Goal: Navigation & Orientation: Find specific page/section

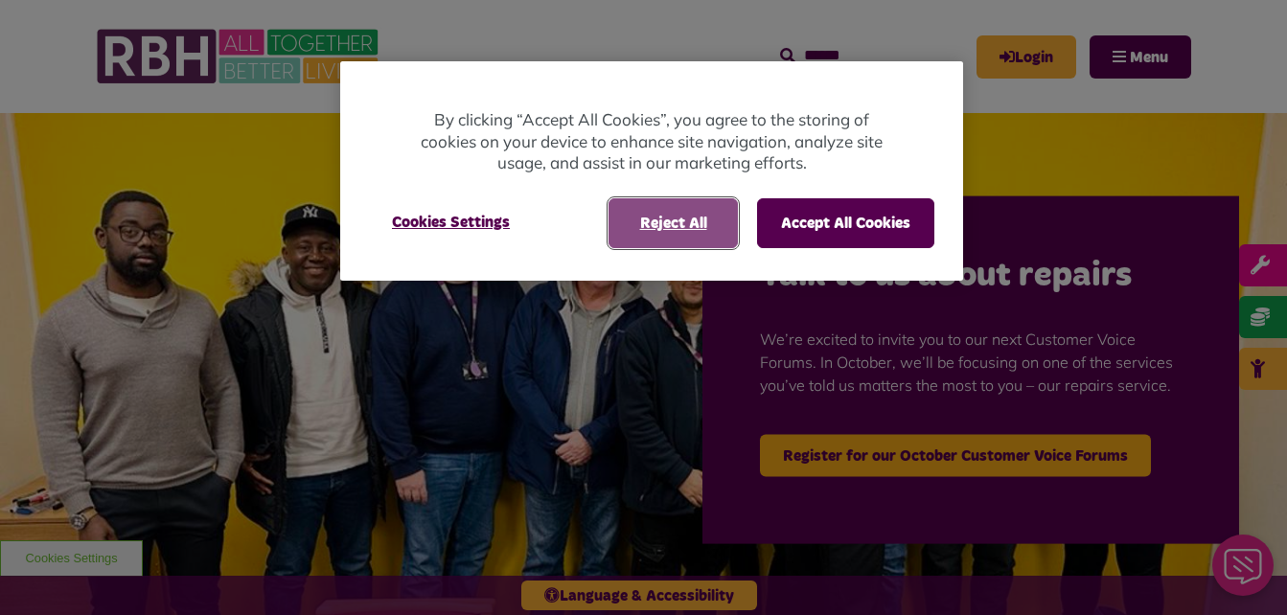
click at [724, 239] on button "Reject All" at bounding box center [672, 223] width 129 height 50
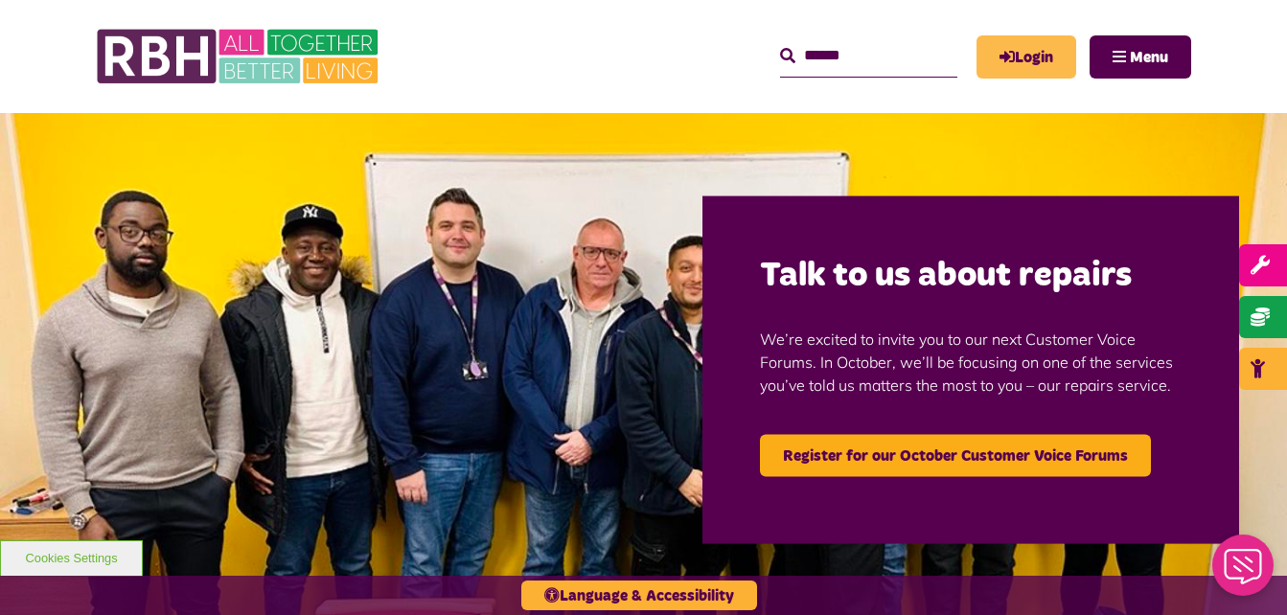
click at [1045, 65] on link "Login" at bounding box center [1026, 56] width 100 height 43
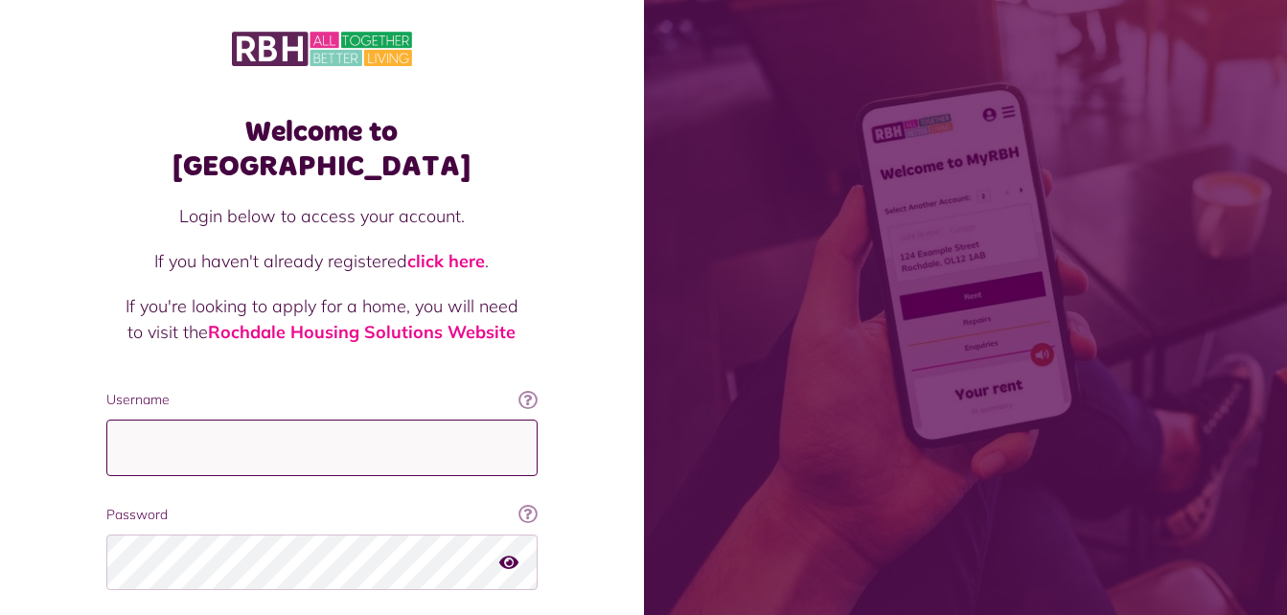
click at [392, 420] on input "Username" at bounding box center [321, 448] width 431 height 57
type input "**********"
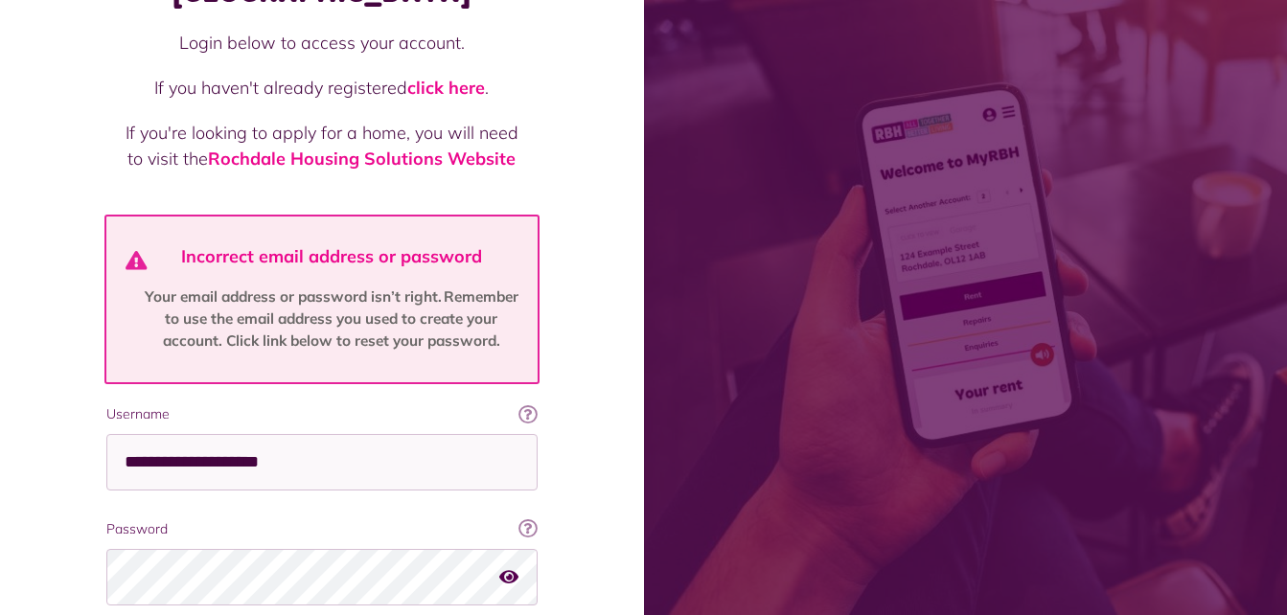
scroll to position [192, 0]
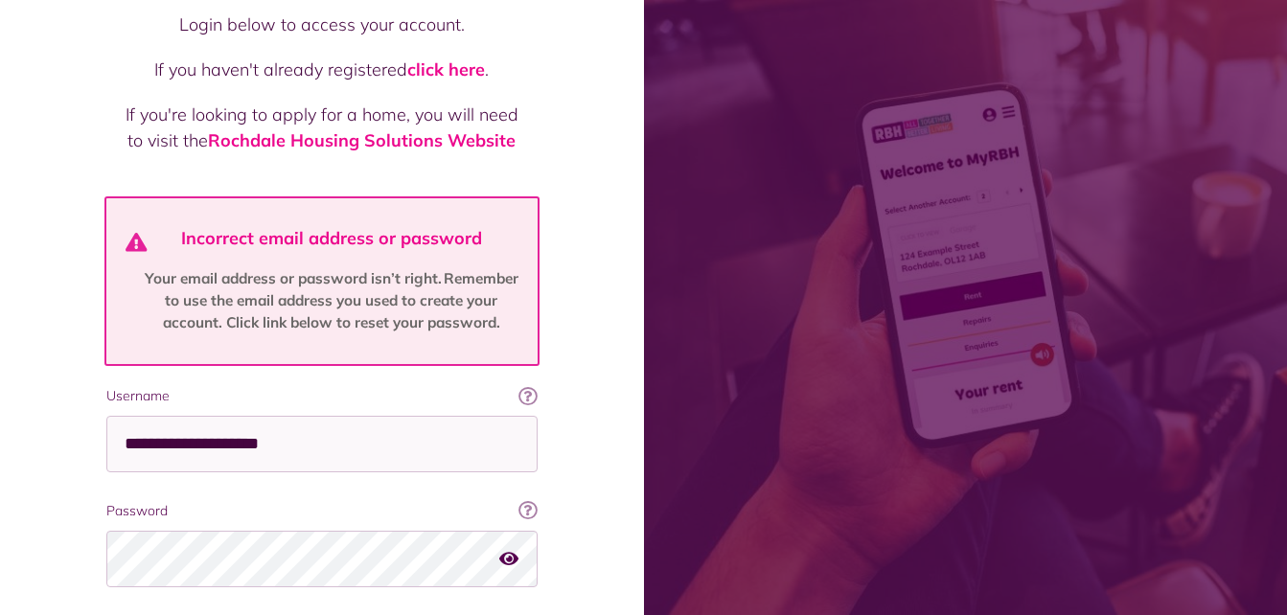
click at [515, 550] on icon "button" at bounding box center [508, 558] width 19 height 17
click at [515, 550] on icon "button" at bounding box center [510, 558] width 22 height 17
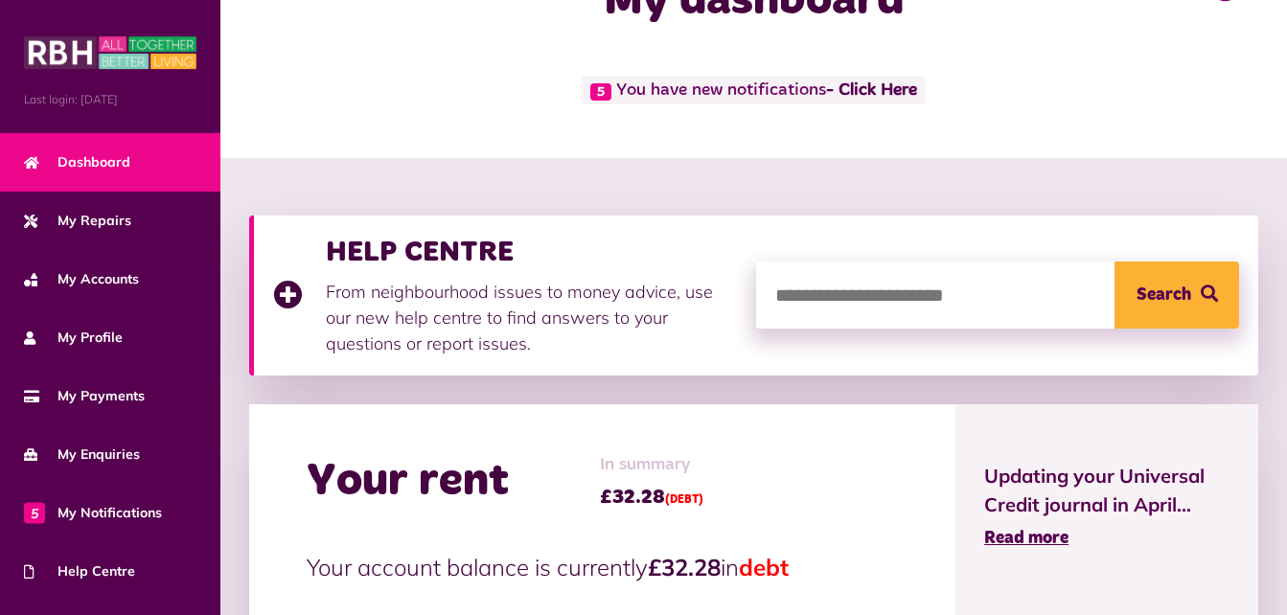
scroll to position [77, 0]
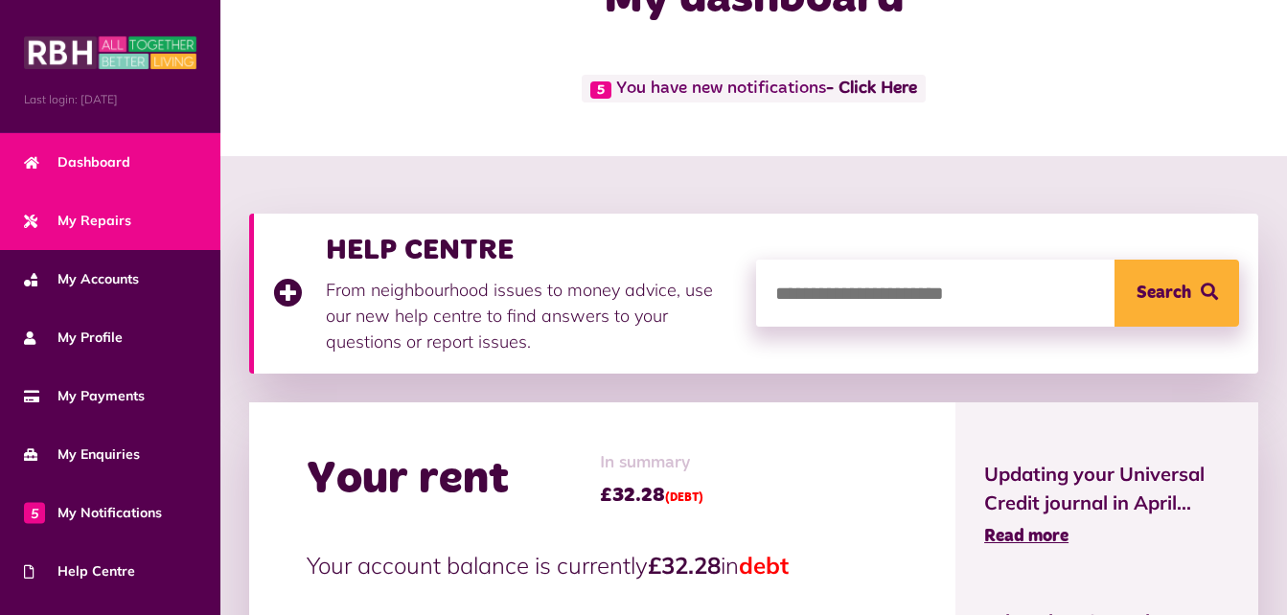
click at [104, 212] on span "My Repairs" at bounding box center [77, 221] width 107 height 20
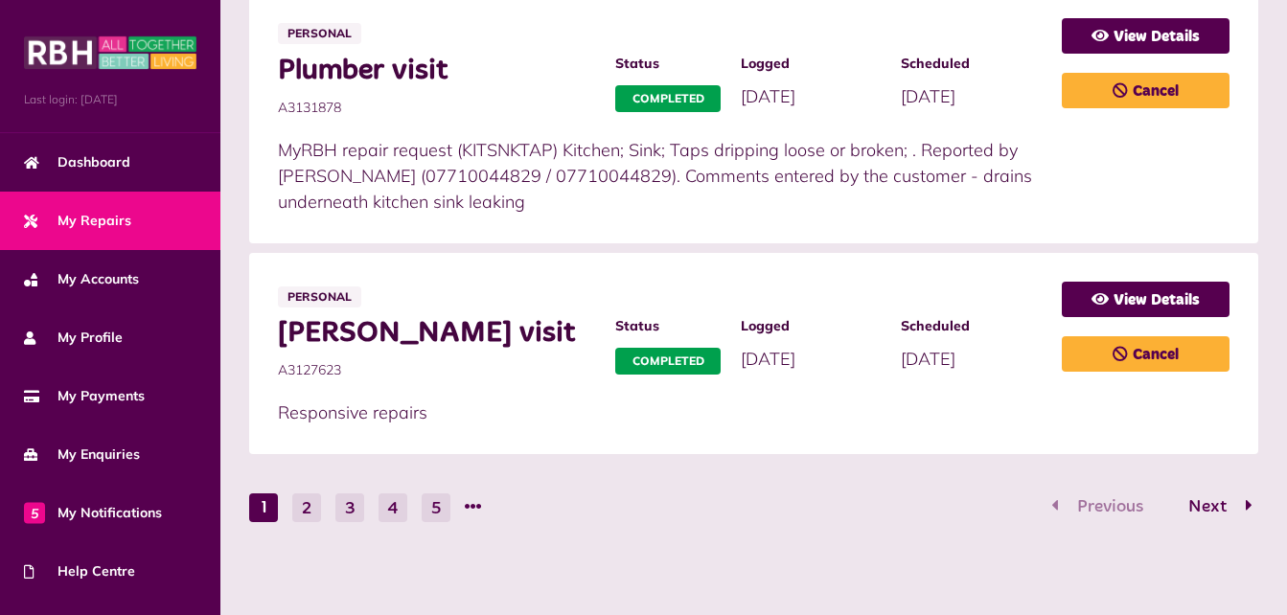
scroll to position [1280, 0]
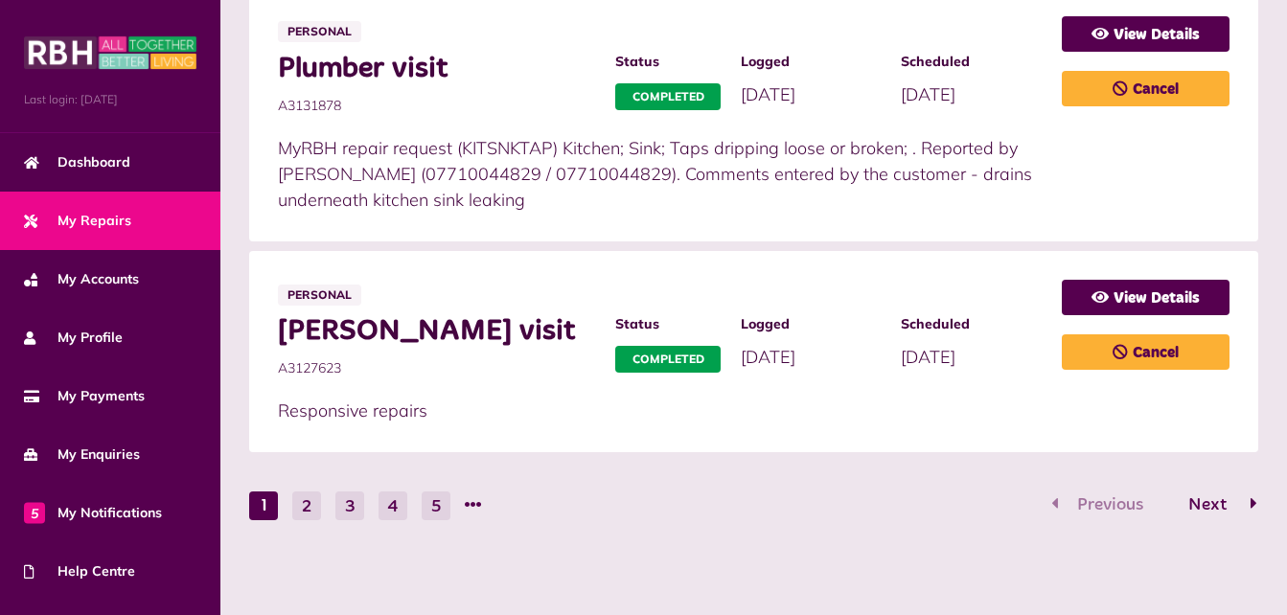
click at [1222, 509] on span "Next" at bounding box center [1207, 504] width 67 height 17
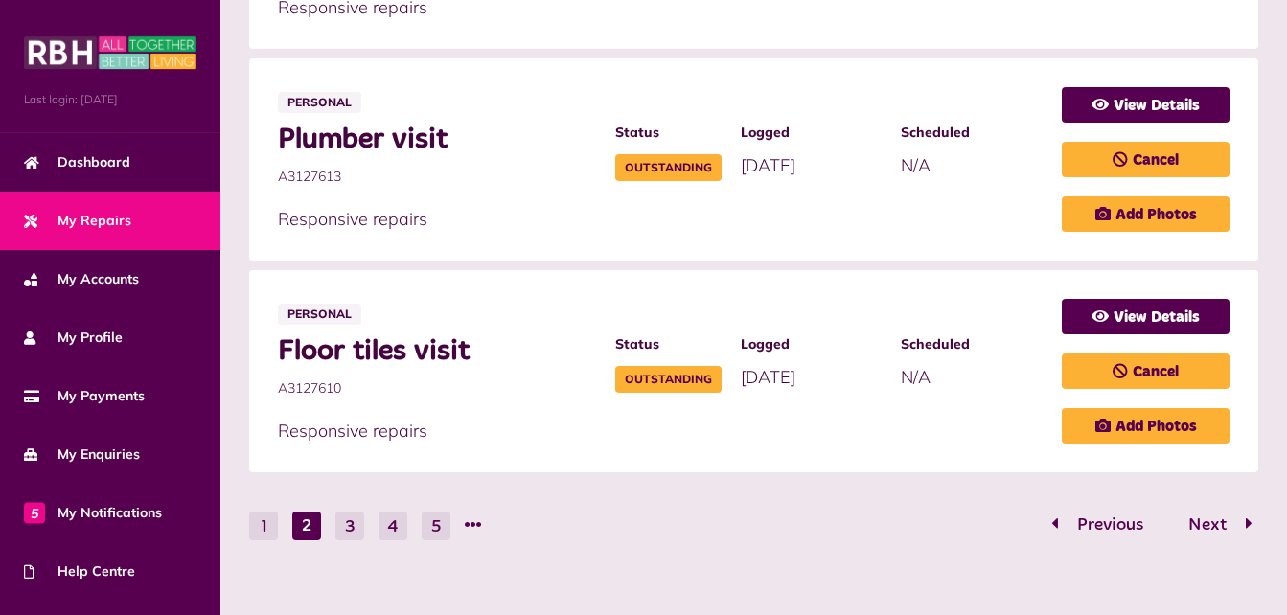
scroll to position [1228, 0]
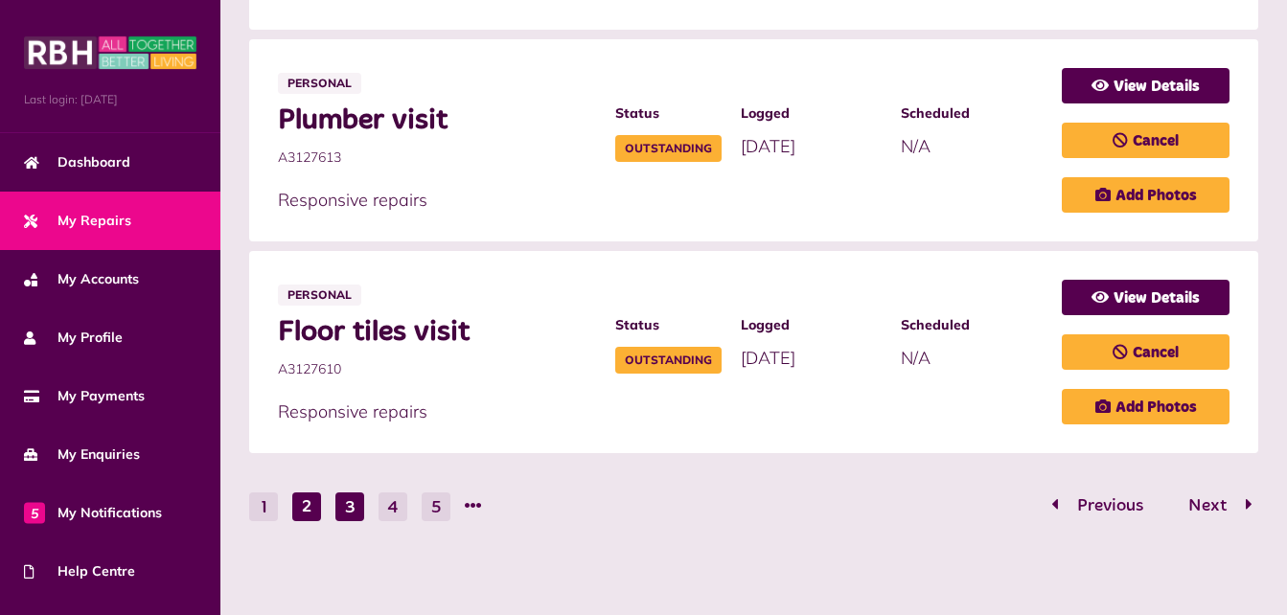
click at [338, 503] on button "3" at bounding box center [349, 506] width 29 height 29
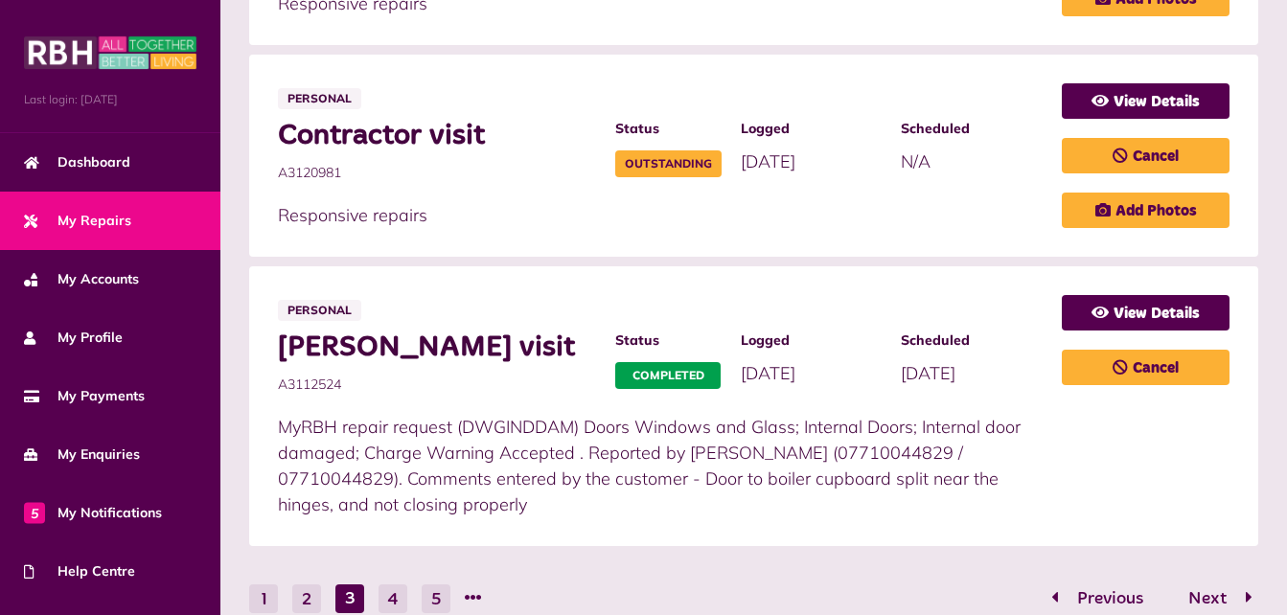
scroll to position [1306, 0]
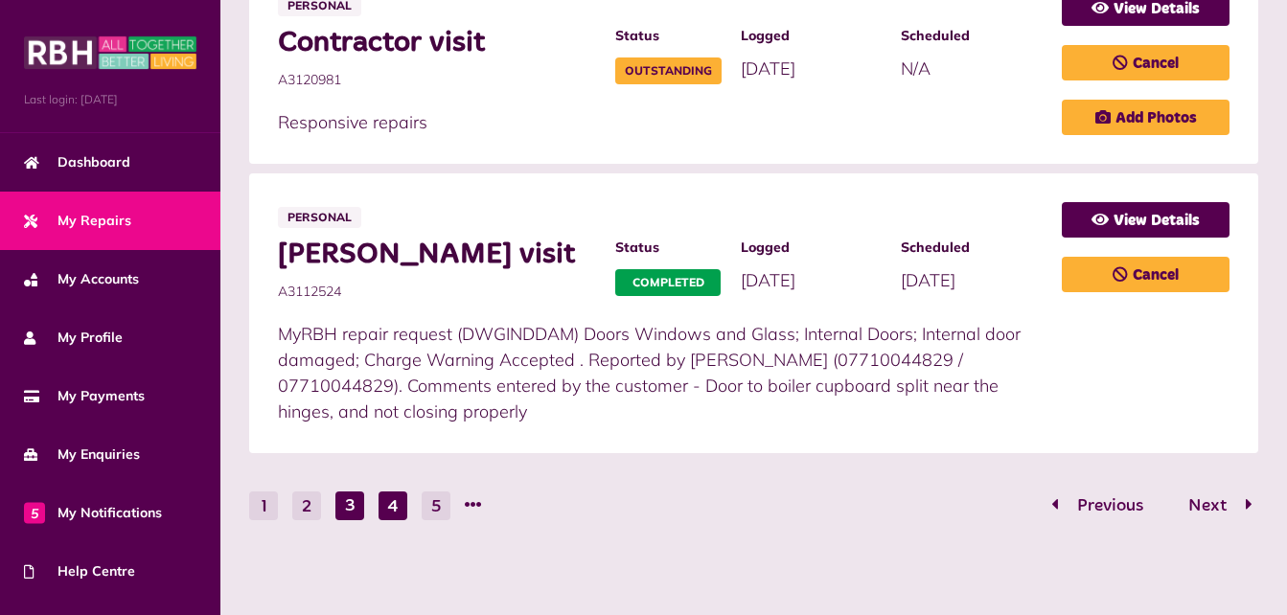
click at [394, 509] on button "4" at bounding box center [392, 505] width 29 height 29
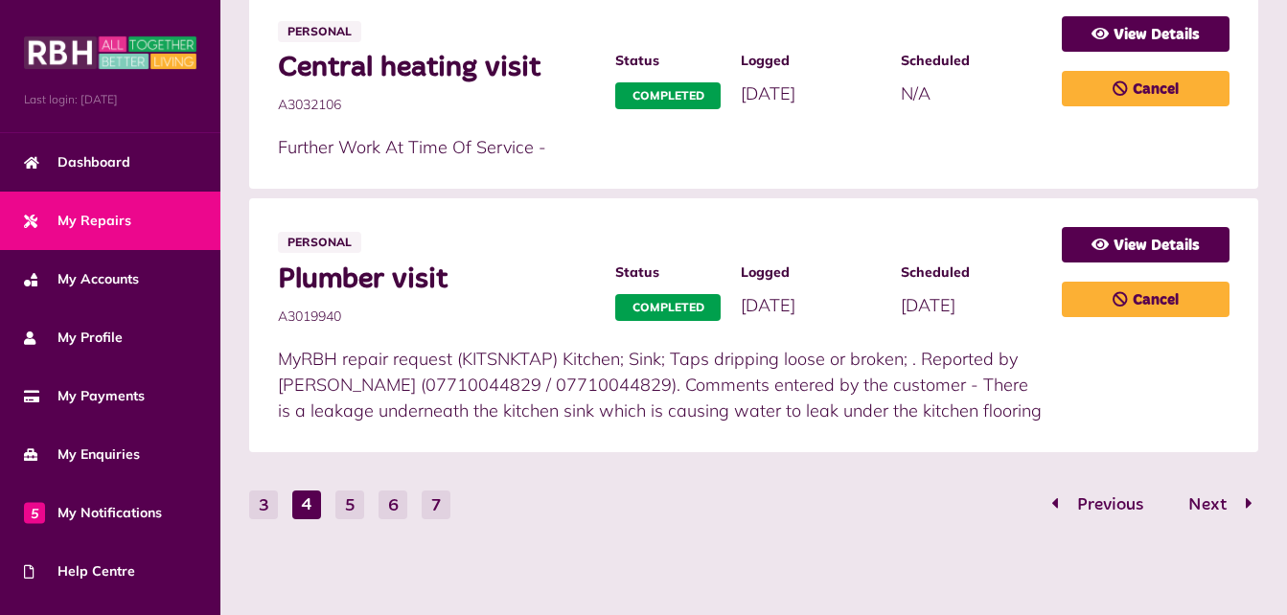
scroll to position [1539, 0]
click at [348, 508] on button "5" at bounding box center [349, 505] width 29 height 29
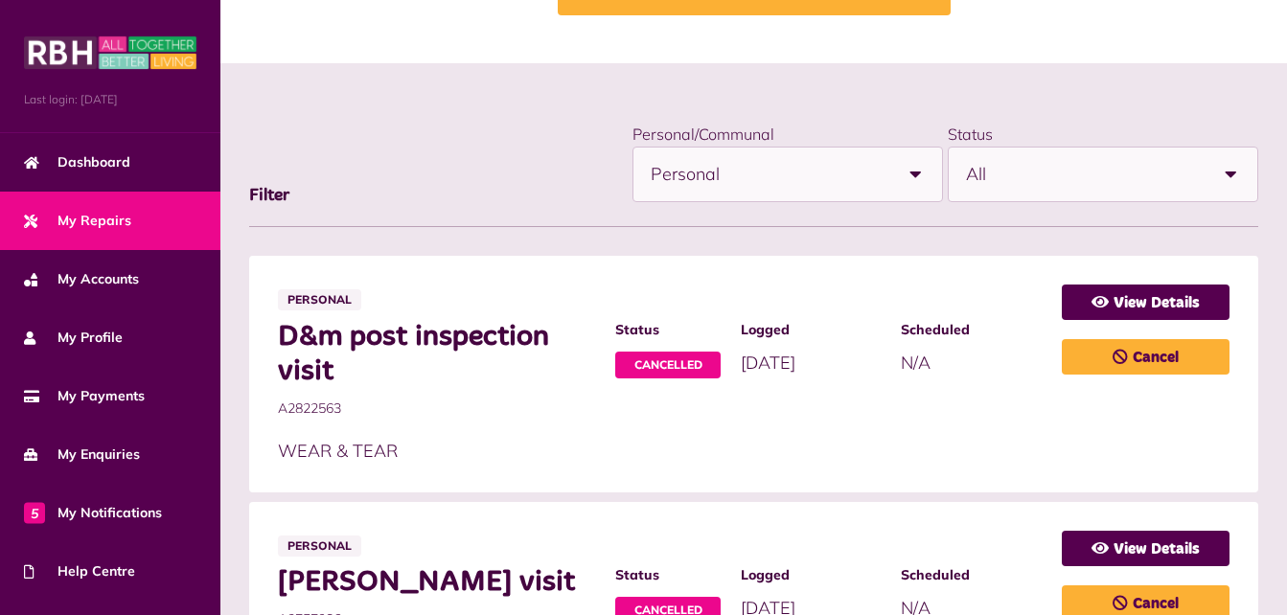
scroll to position [0, 0]
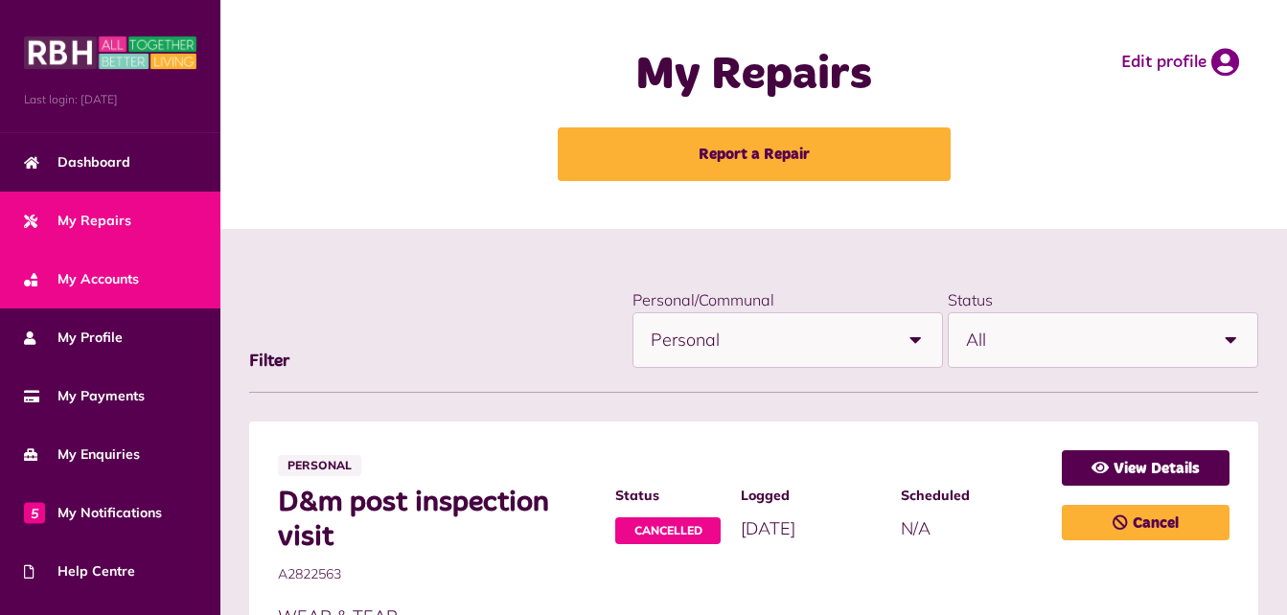
click at [87, 286] on span "My Accounts" at bounding box center [81, 279] width 115 height 20
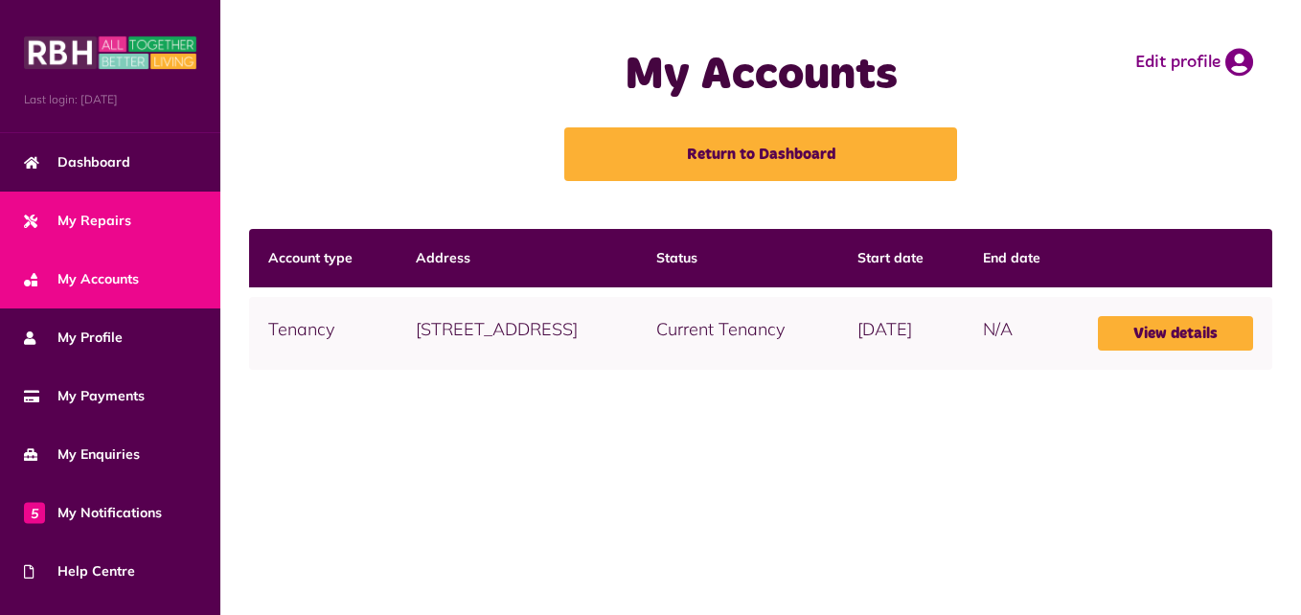
click at [91, 219] on span "My Repairs" at bounding box center [77, 221] width 107 height 20
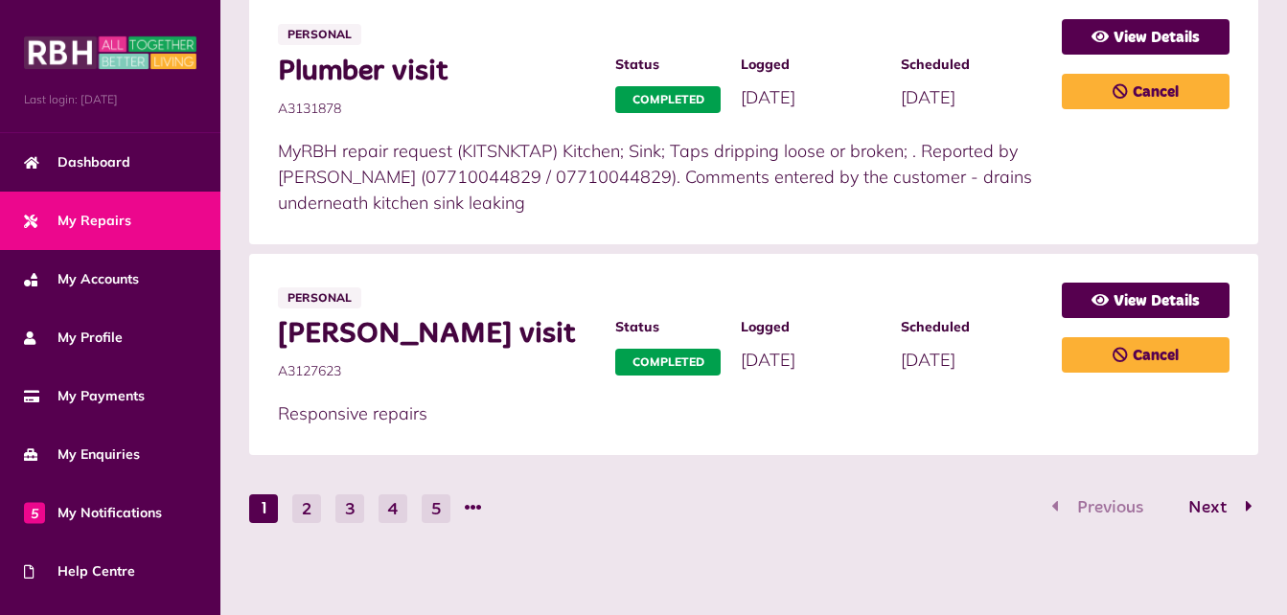
scroll to position [1280, 0]
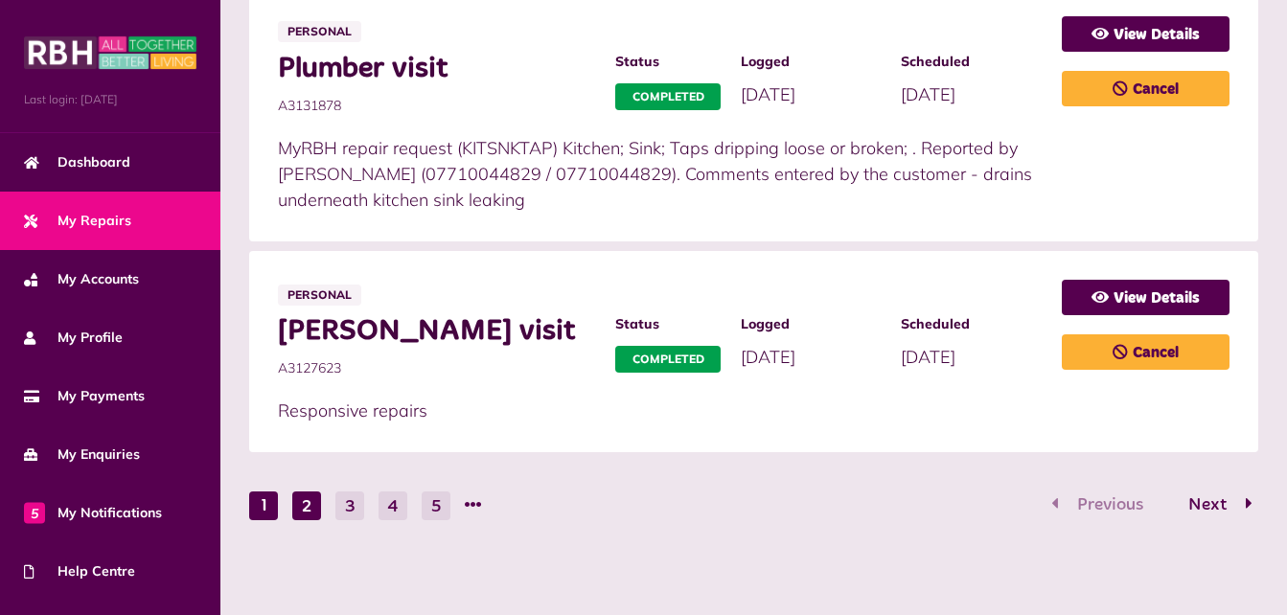
click at [301, 513] on button "2" at bounding box center [306, 505] width 29 height 29
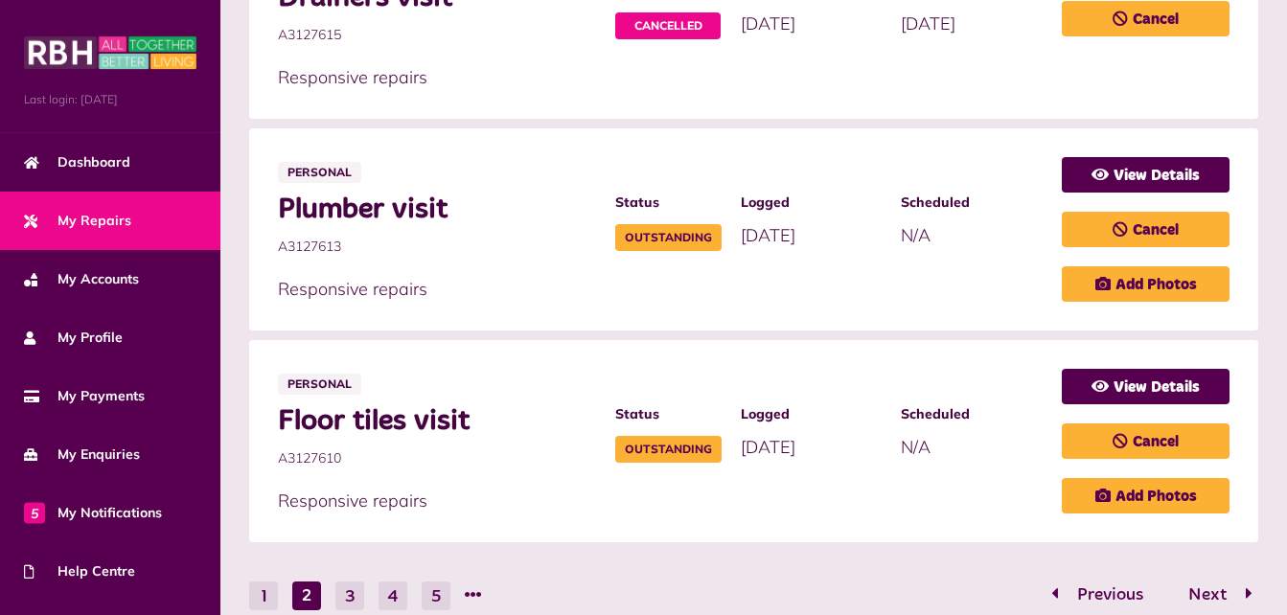
scroll to position [1228, 0]
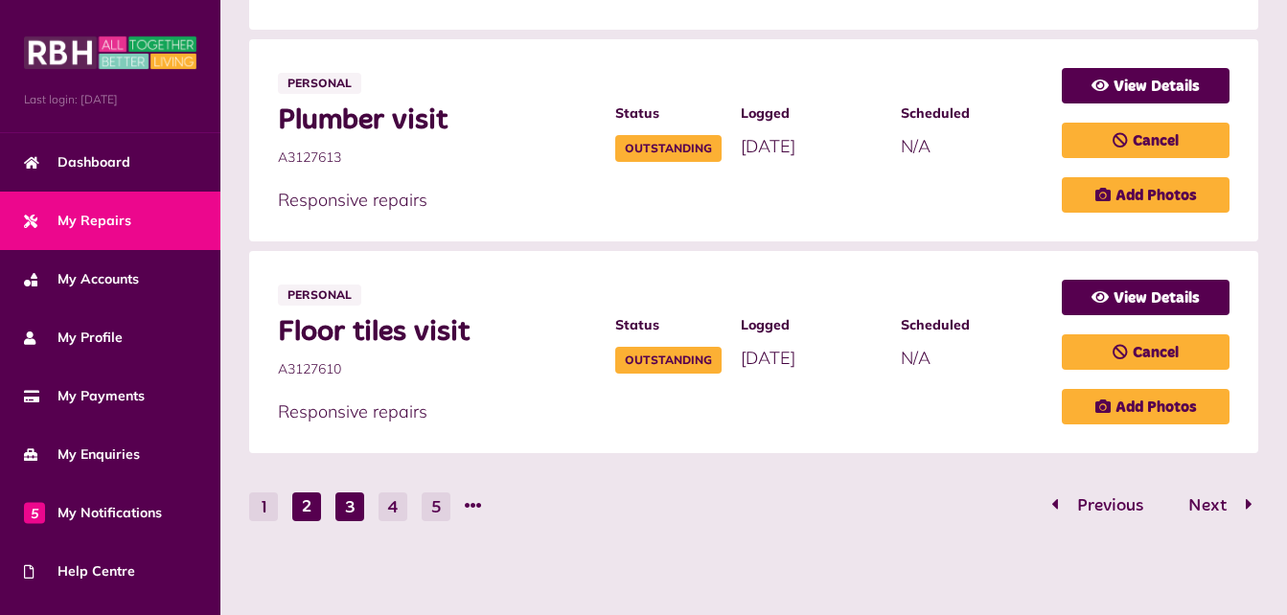
click at [346, 507] on button "3" at bounding box center [349, 506] width 29 height 29
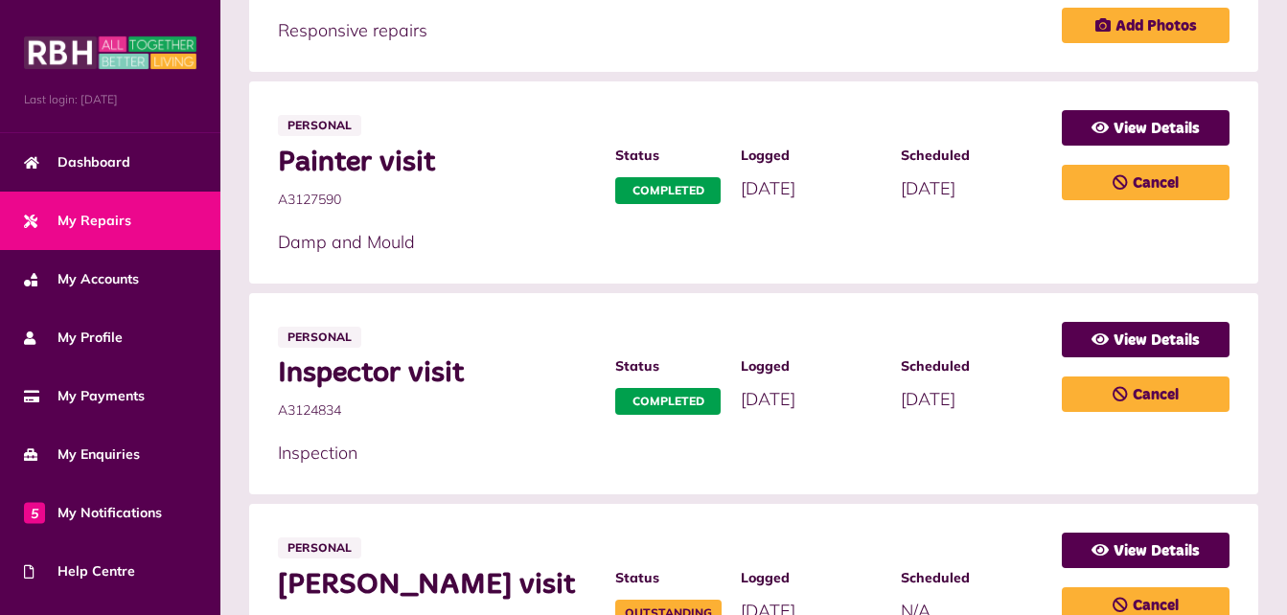
scroll to position [527, 0]
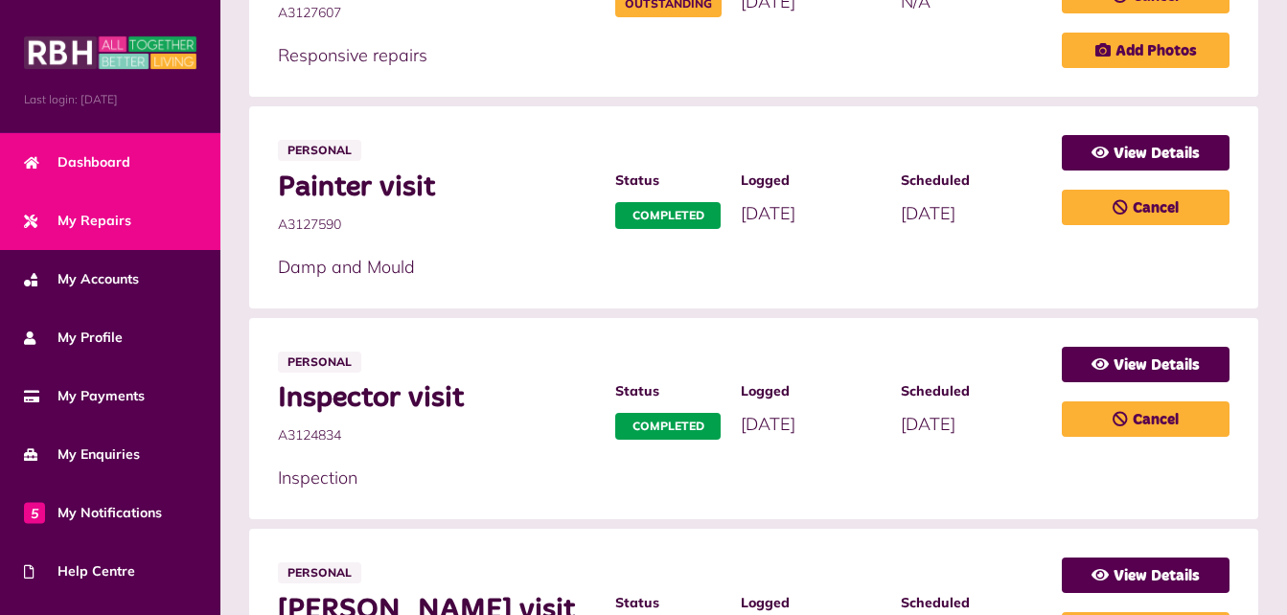
click at [97, 163] on span "Dashboard" at bounding box center [77, 162] width 106 height 20
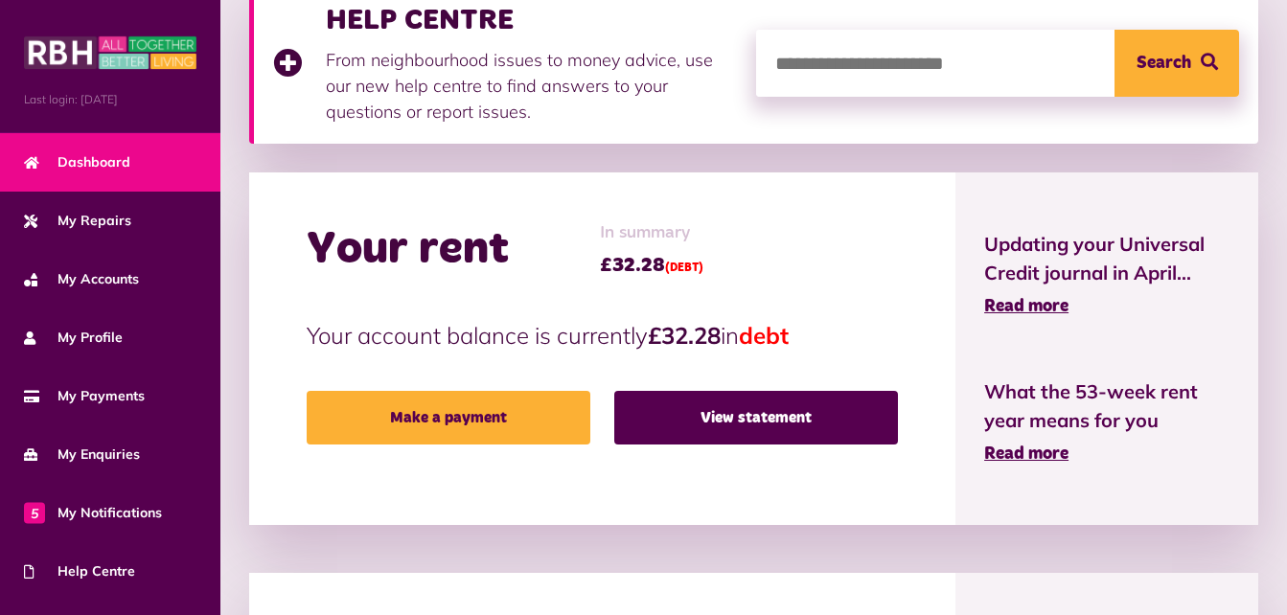
scroll to position [396, 0]
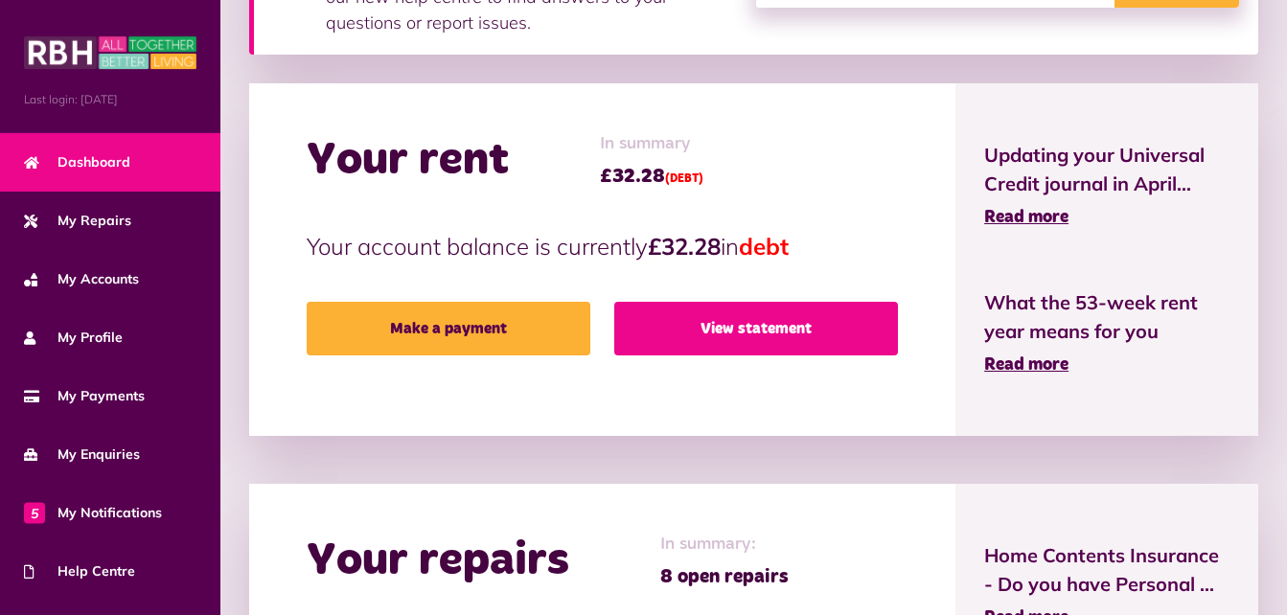
click at [708, 302] on link "View statement" at bounding box center [756, 329] width 284 height 54
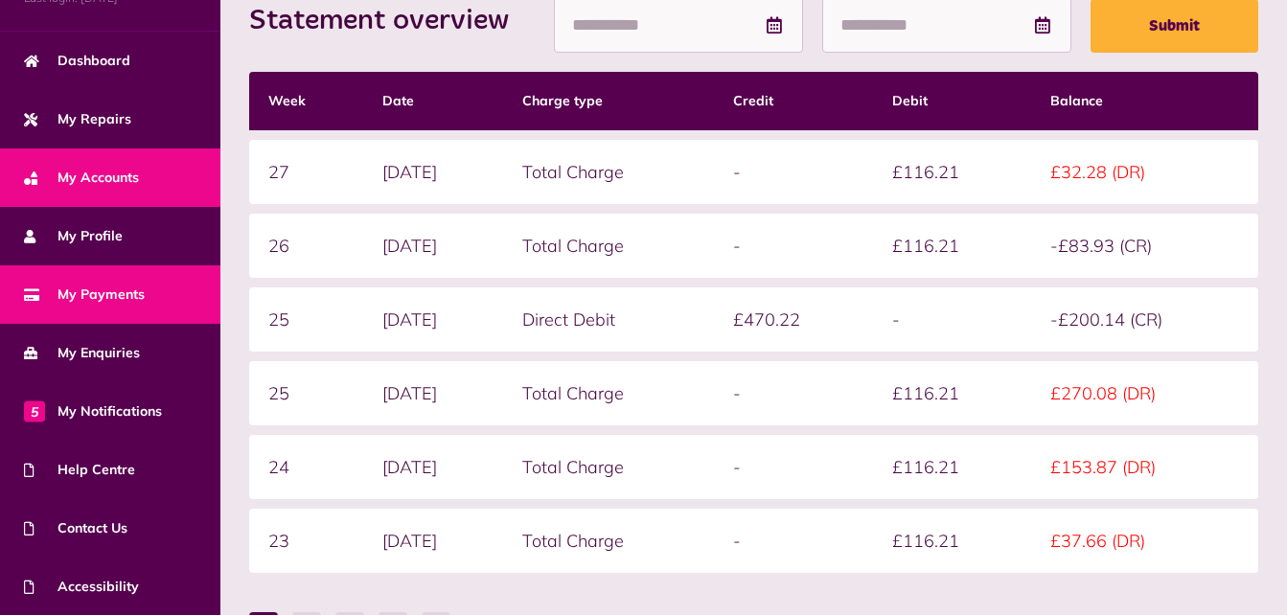
scroll to position [103, 0]
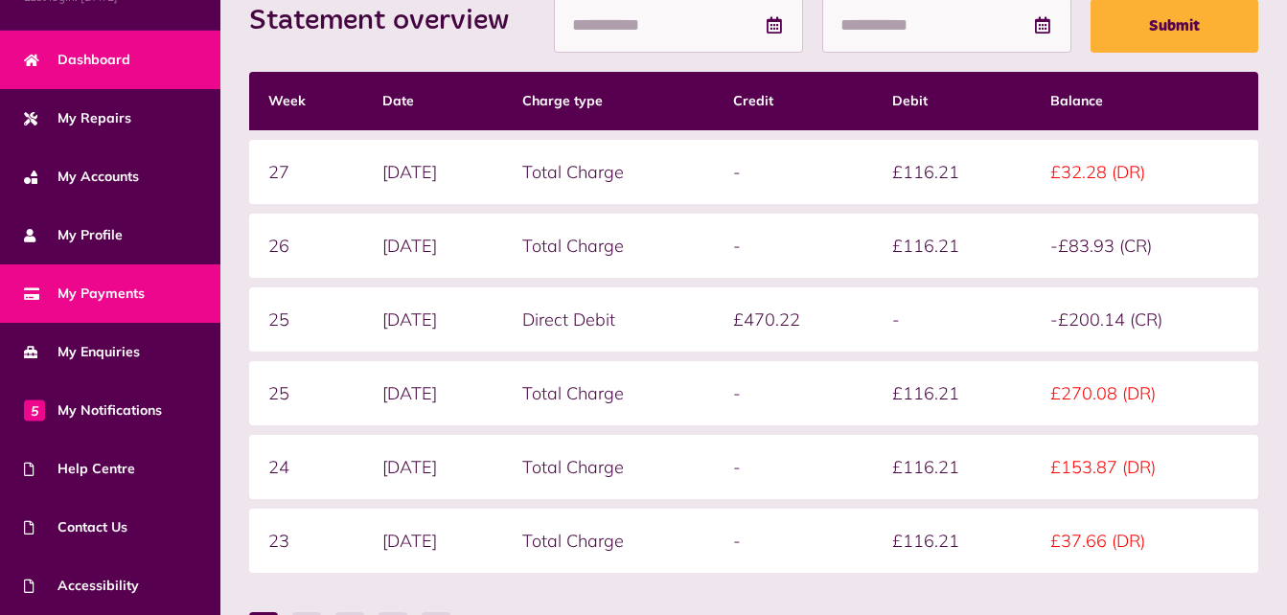
click at [86, 64] on span "Dashboard" at bounding box center [77, 60] width 106 height 20
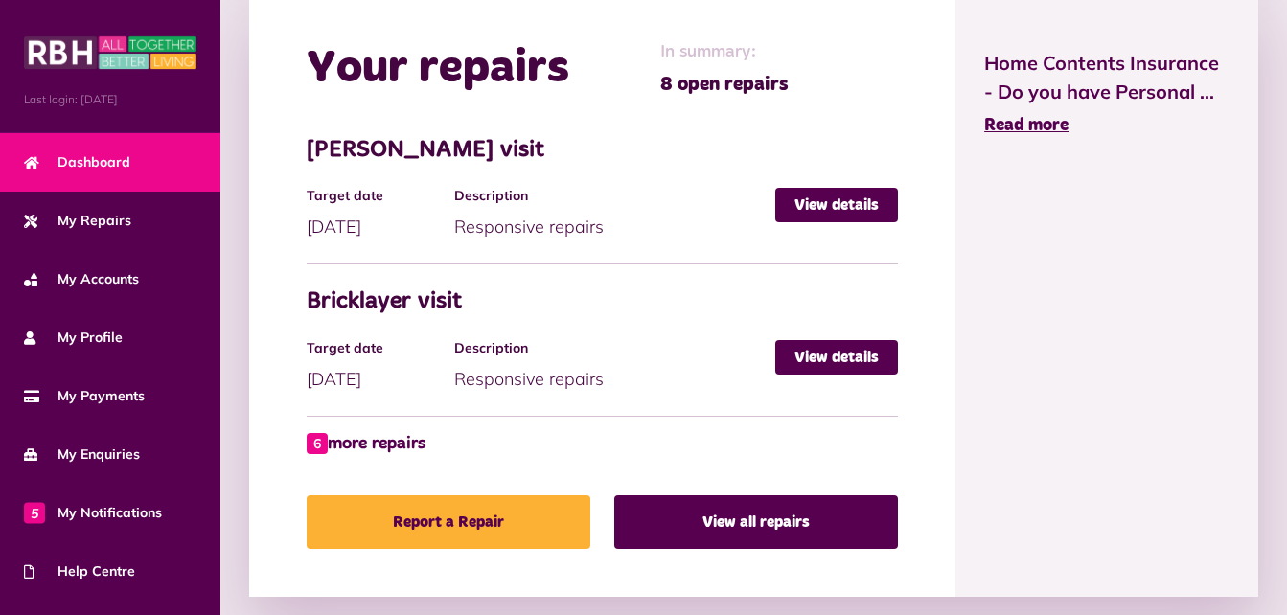
scroll to position [895, 0]
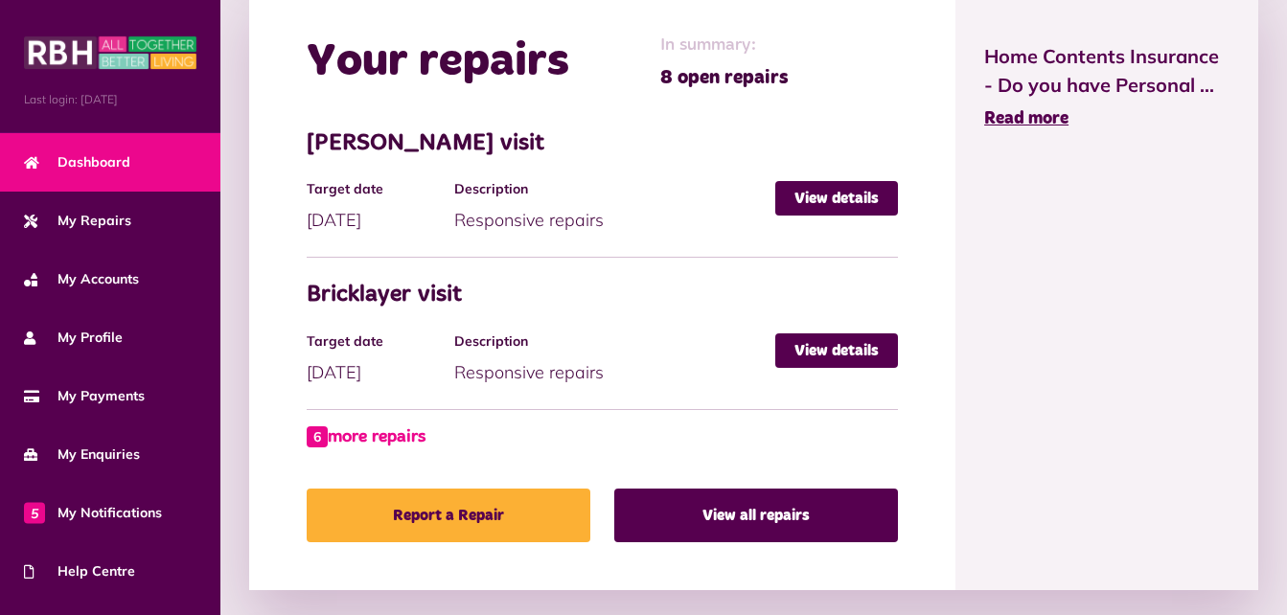
click at [399, 434] on link "6 more repairs" at bounding box center [366, 437] width 119 height 26
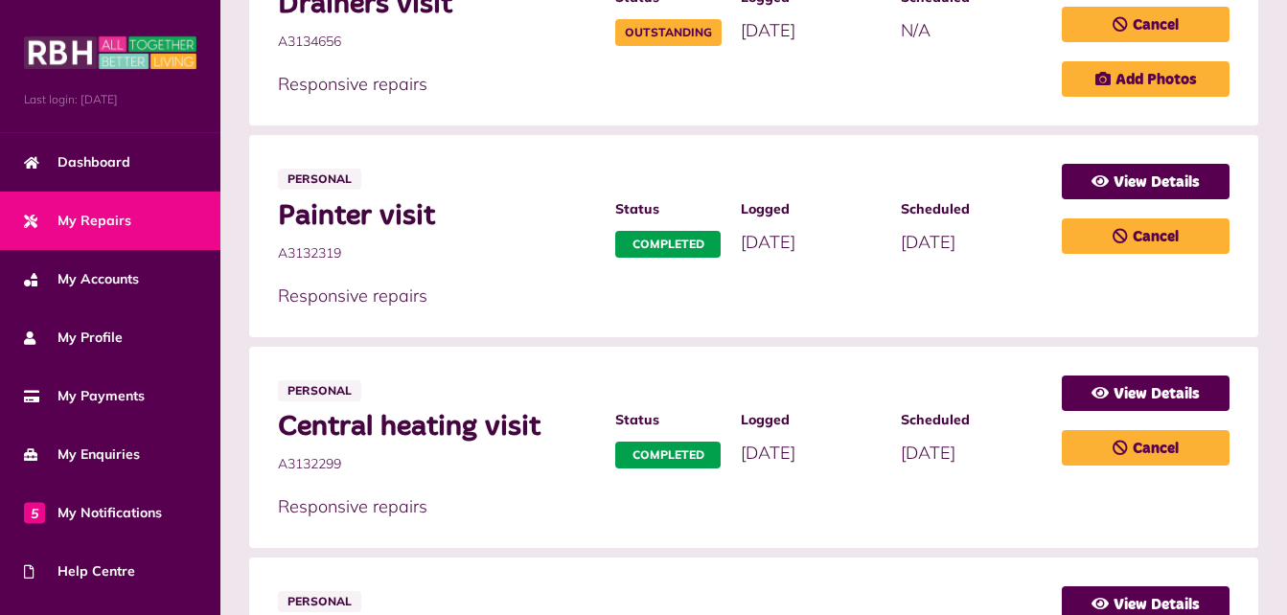
scroll to position [549, 0]
